Goal: Navigation & Orientation: Find specific page/section

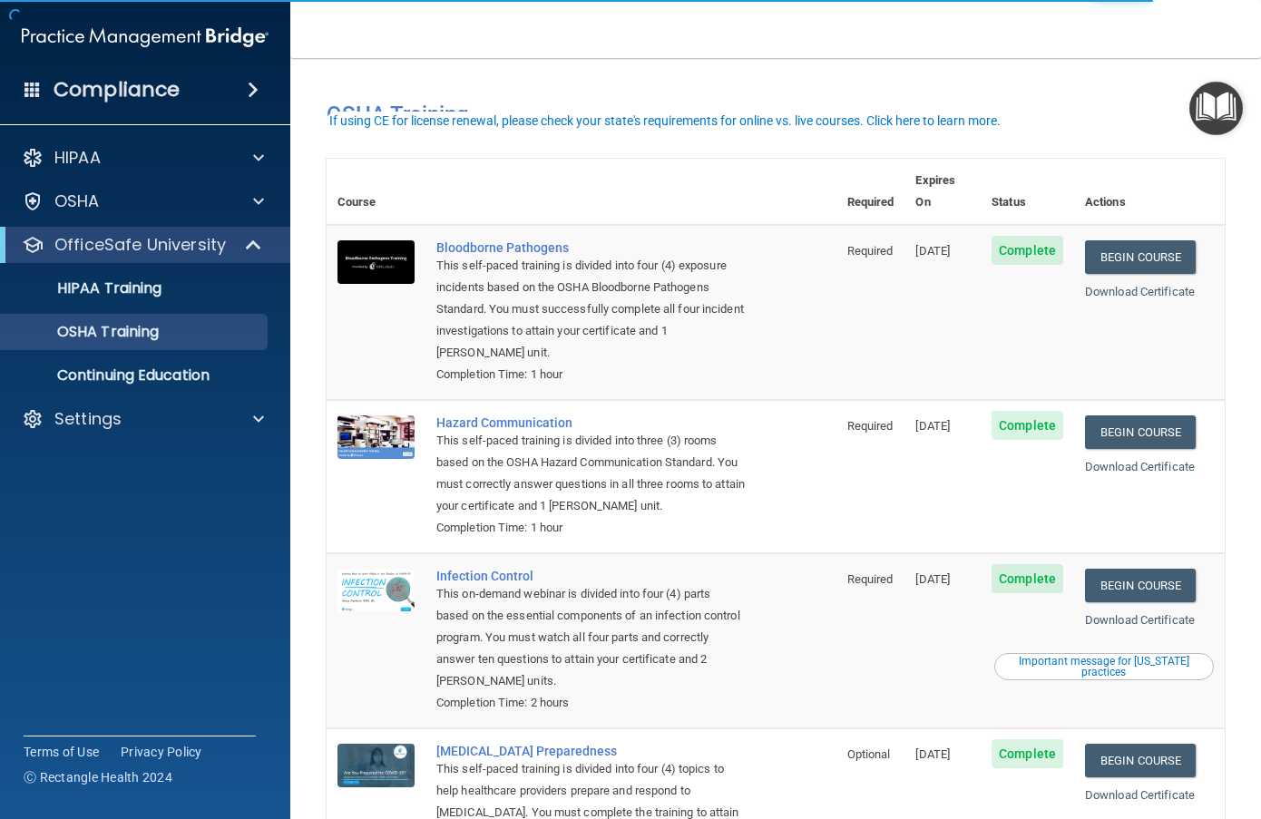
scroll to position [139, 0]
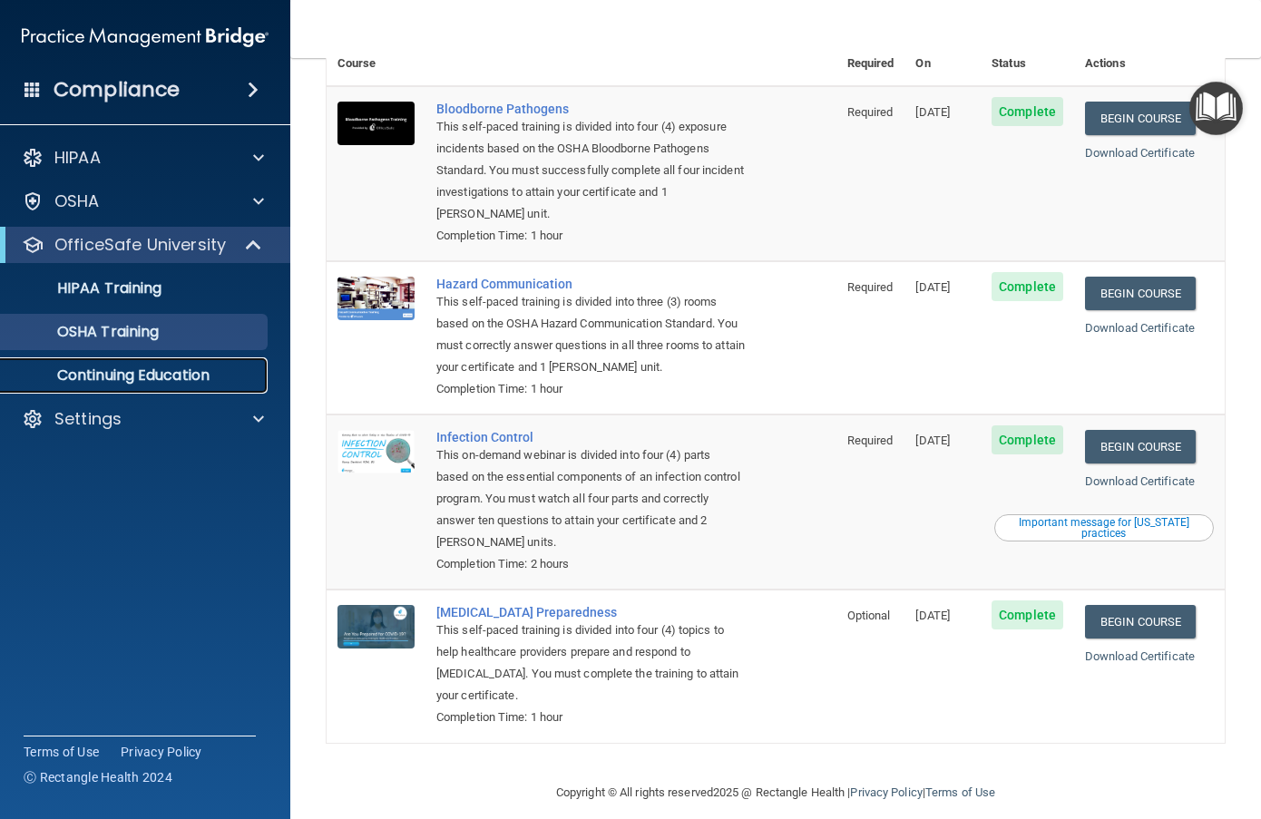
click at [141, 375] on p "Continuing Education" at bounding box center [136, 375] width 248 height 18
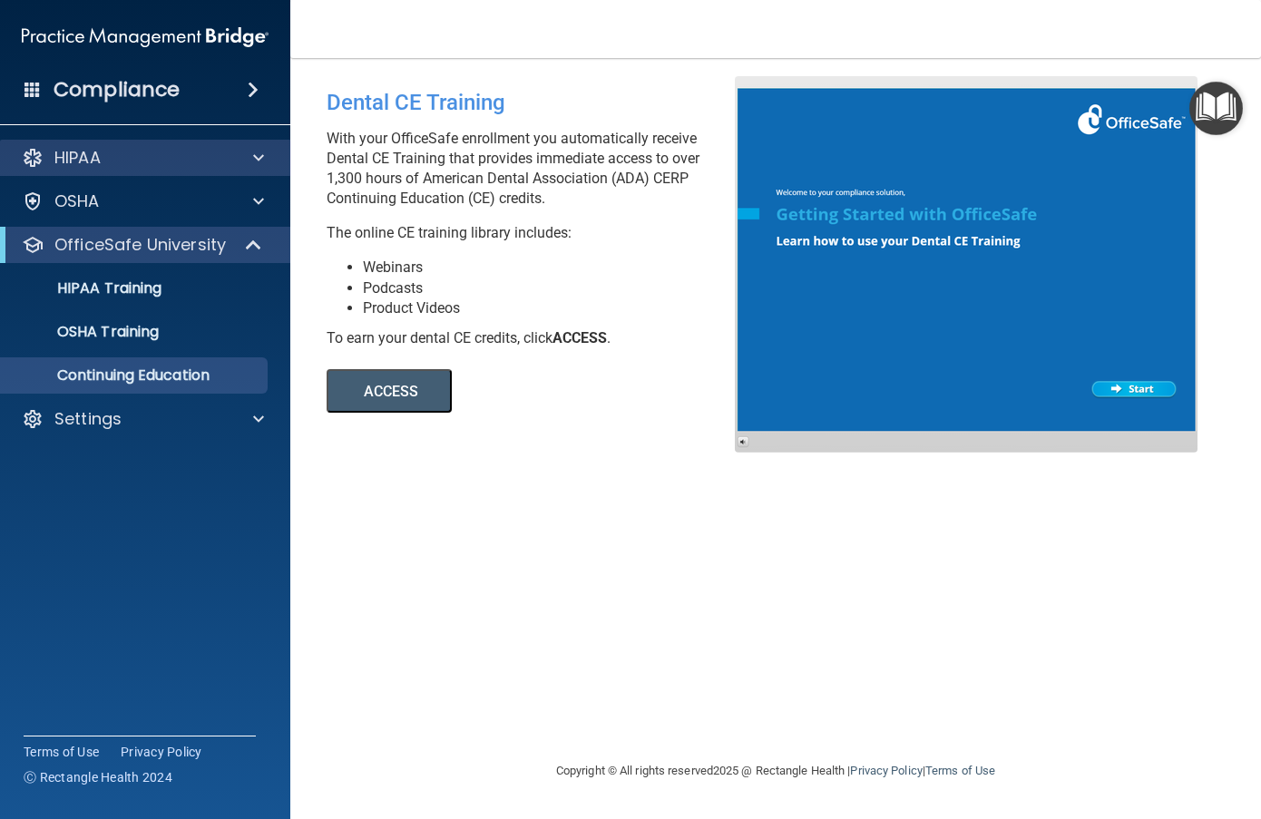
click at [169, 169] on div "HIPAA" at bounding box center [145, 158] width 291 height 36
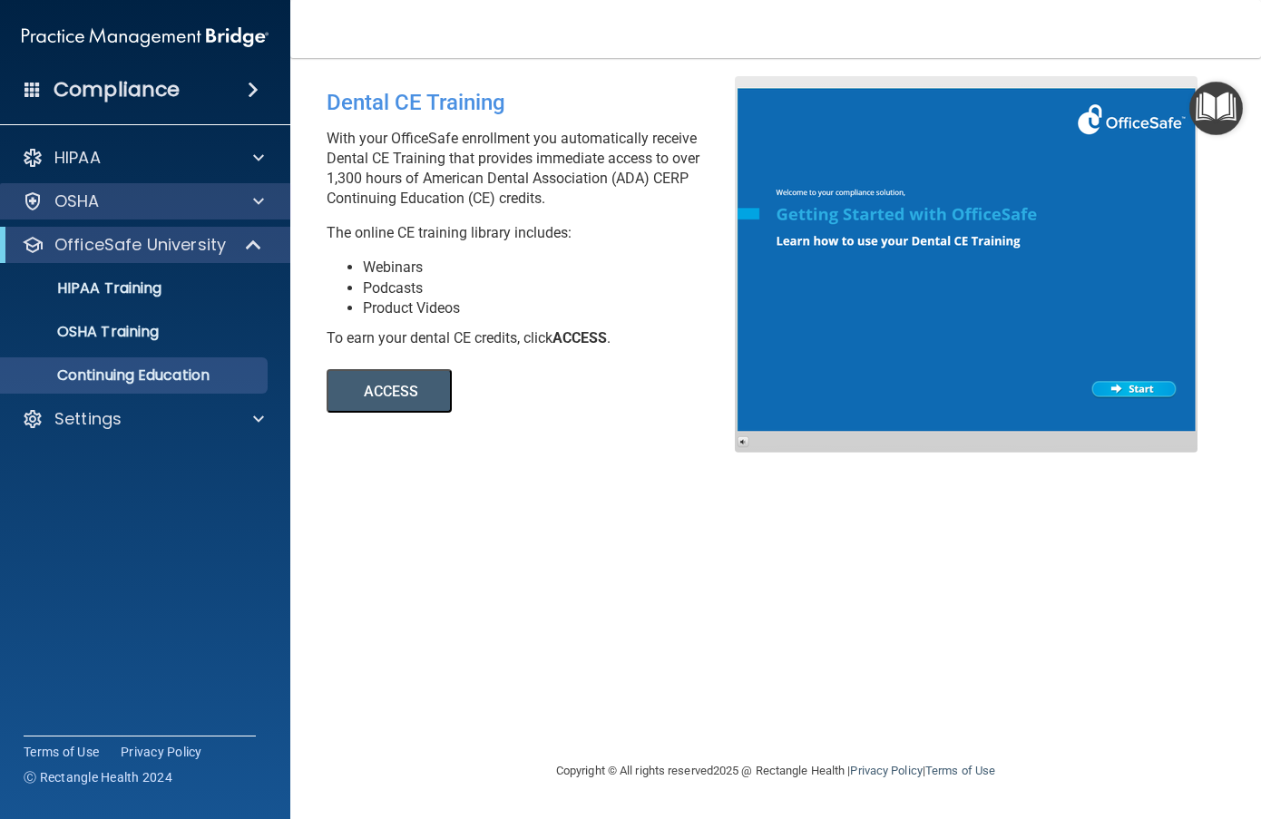
click at [165, 188] on div "OSHA" at bounding box center [145, 201] width 291 height 36
click at [214, 88] on div "Compliance" at bounding box center [145, 90] width 290 height 40
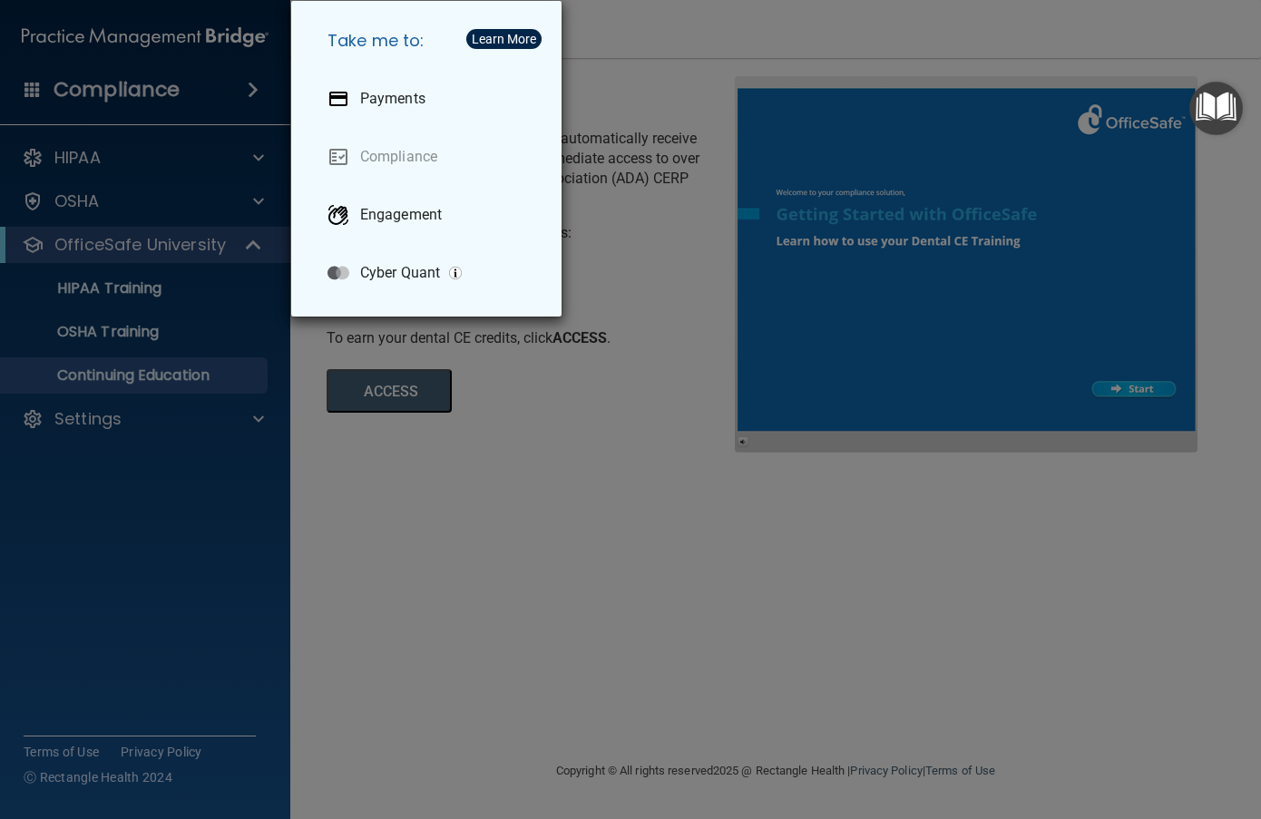
click at [93, 423] on div "Take me to: Payments Compliance Engagement Cyber Quant" at bounding box center [630, 409] width 1261 height 819
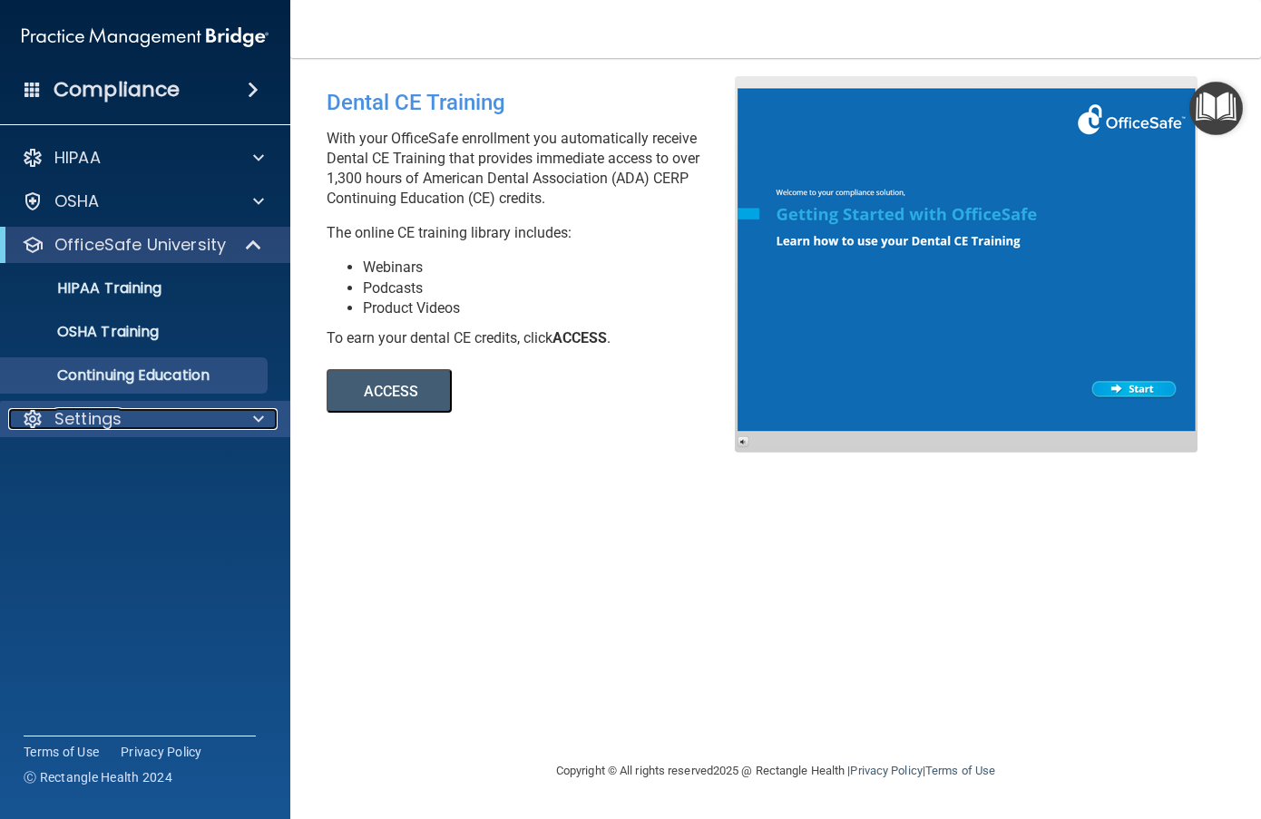
click at [94, 422] on p "Settings" at bounding box center [87, 419] width 67 height 22
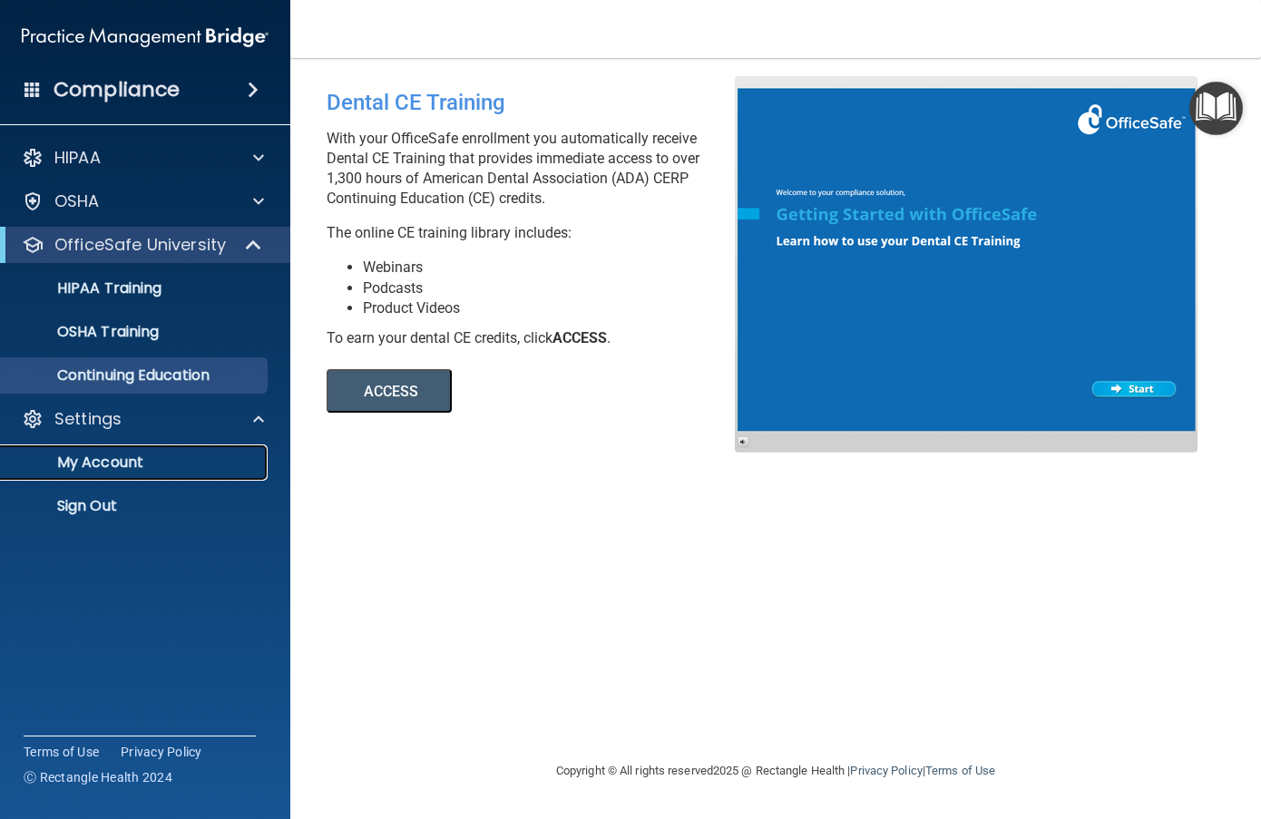
click at [94, 454] on p "My Account" at bounding box center [136, 463] width 248 height 18
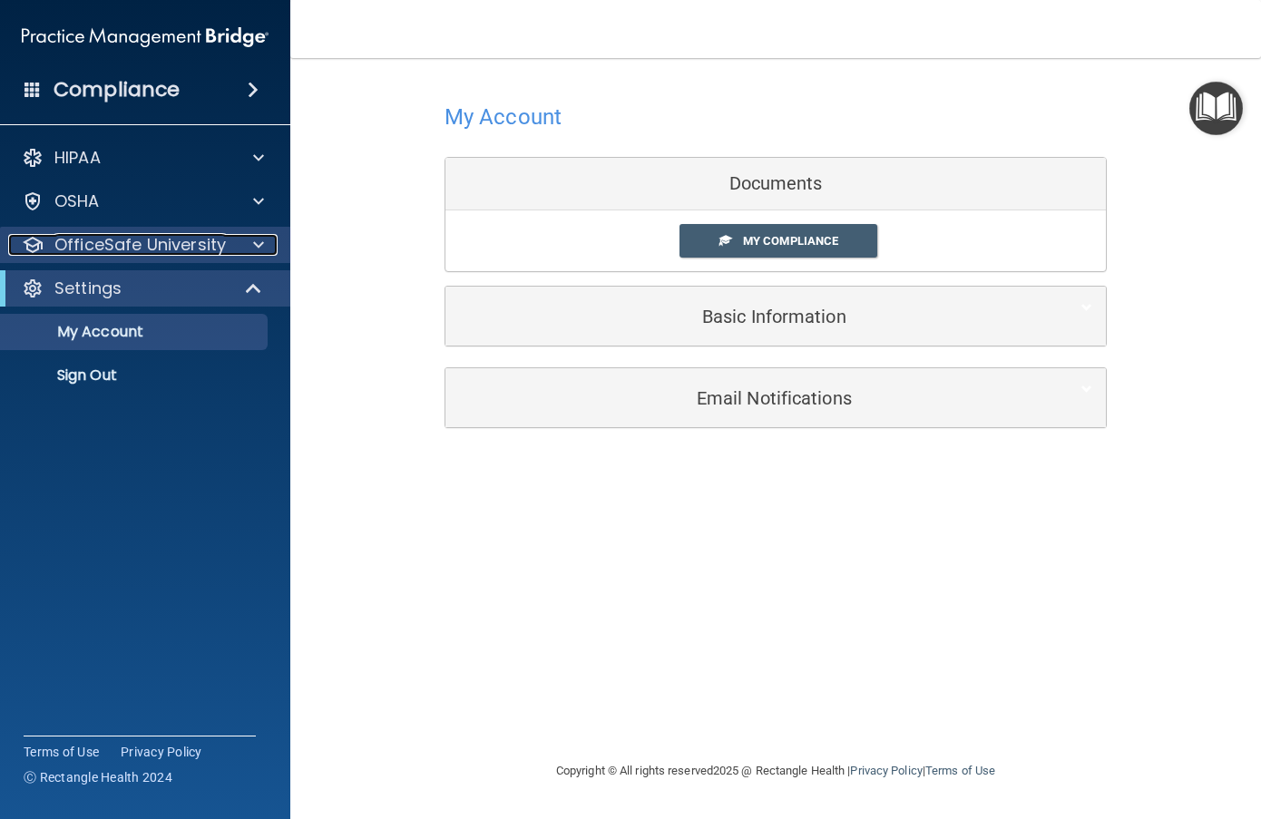
click at [132, 250] on p "OfficeSafe University" at bounding box center [139, 245] width 171 height 22
